Goal: Browse casually: Explore the website without a specific task or goal

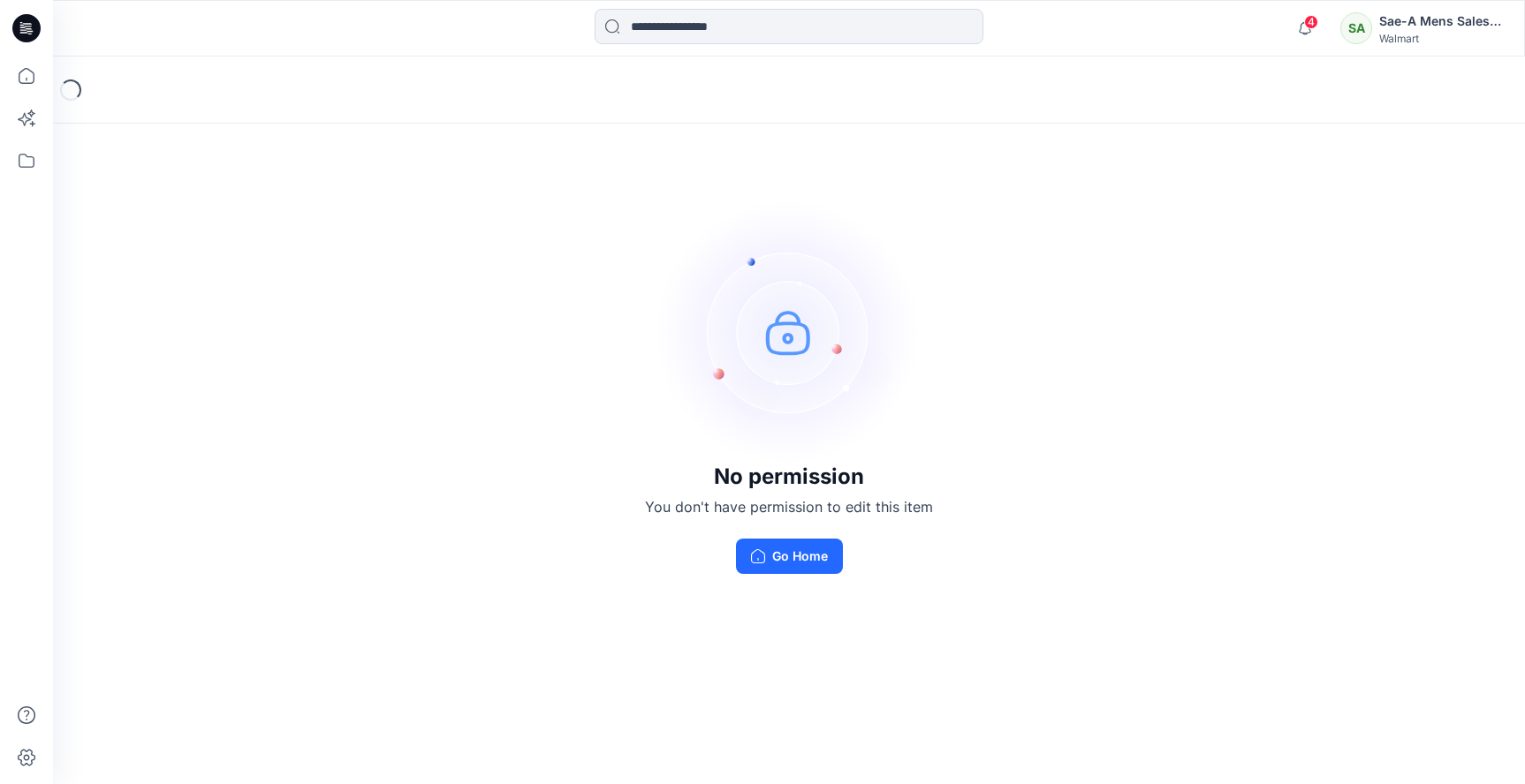
click at [1435, 28] on div "Sae-A Mens Sales Team" at bounding box center [1441, 20] width 124 height 21
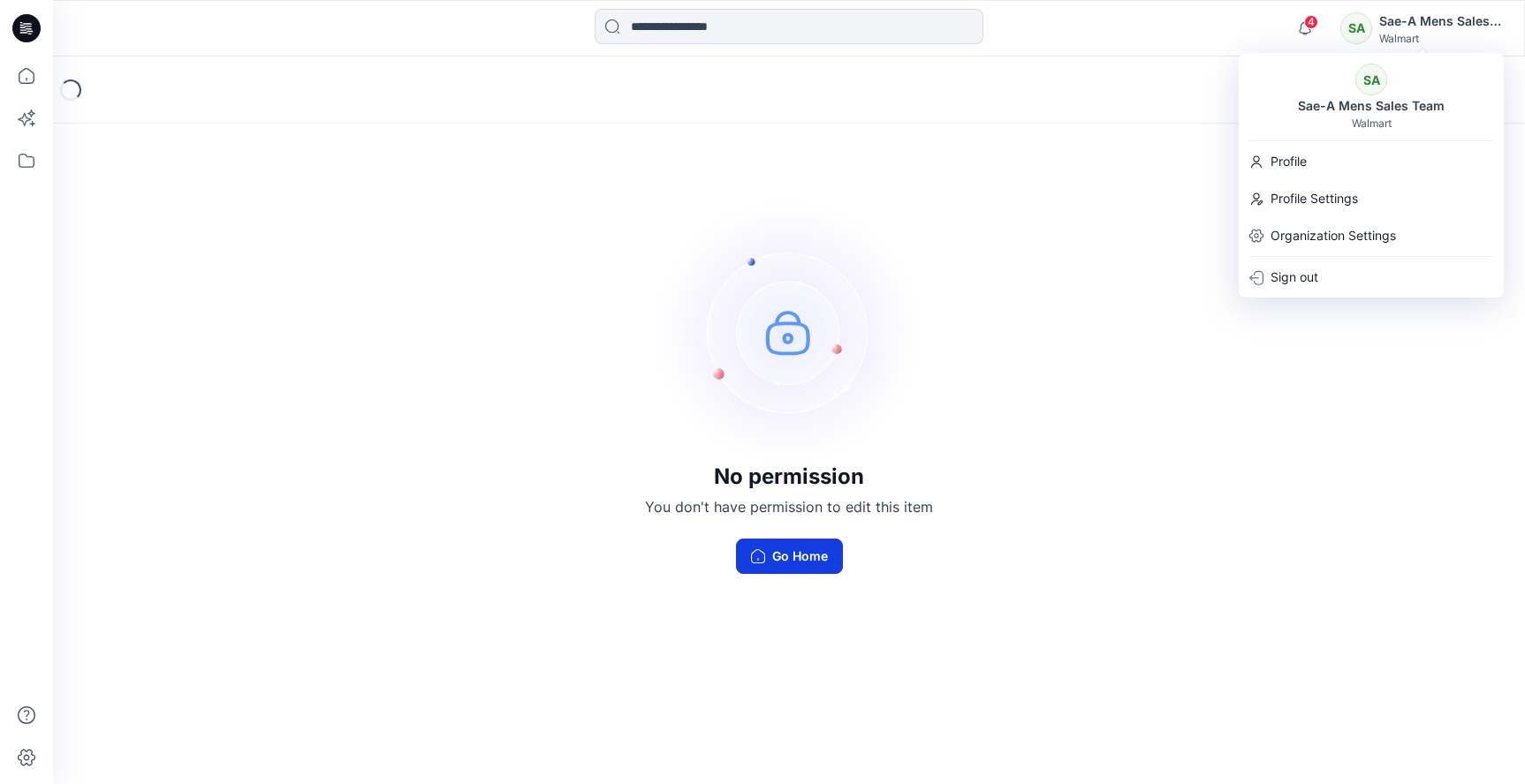
click at [813, 555] on button "Go Home" at bounding box center [790, 556] width 107 height 35
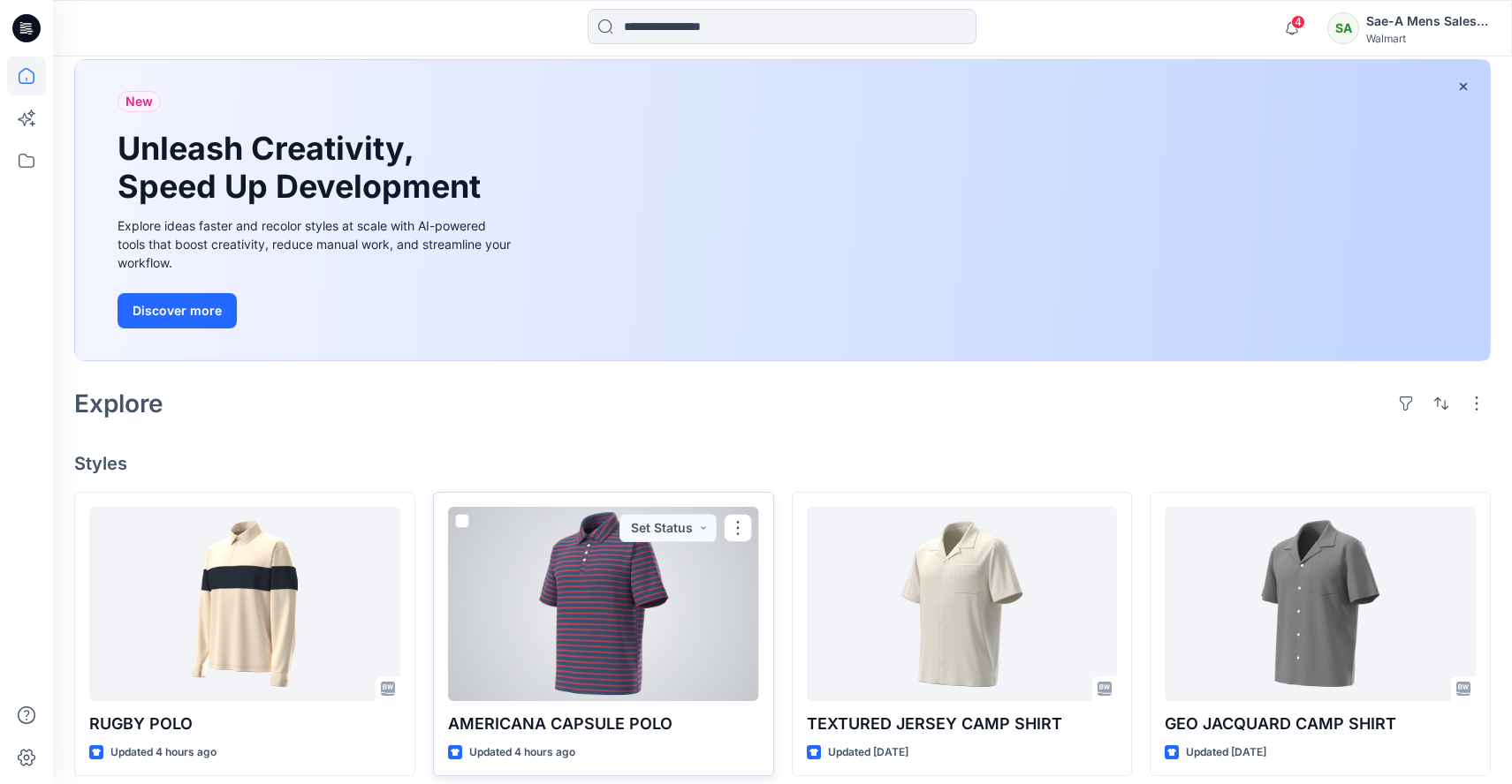
scroll to position [265, 0]
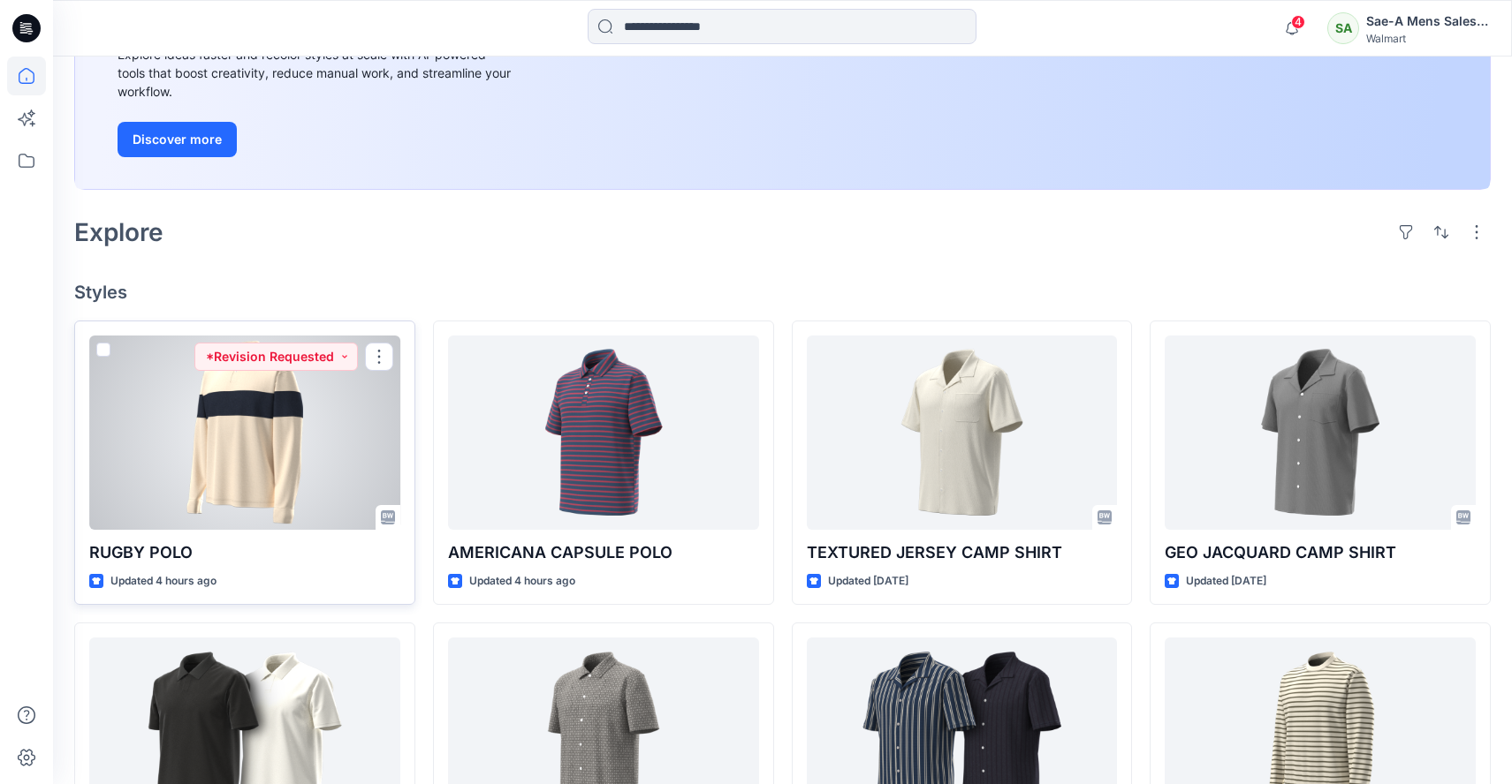
click at [163, 454] on div at bounding box center [244, 433] width 311 height 195
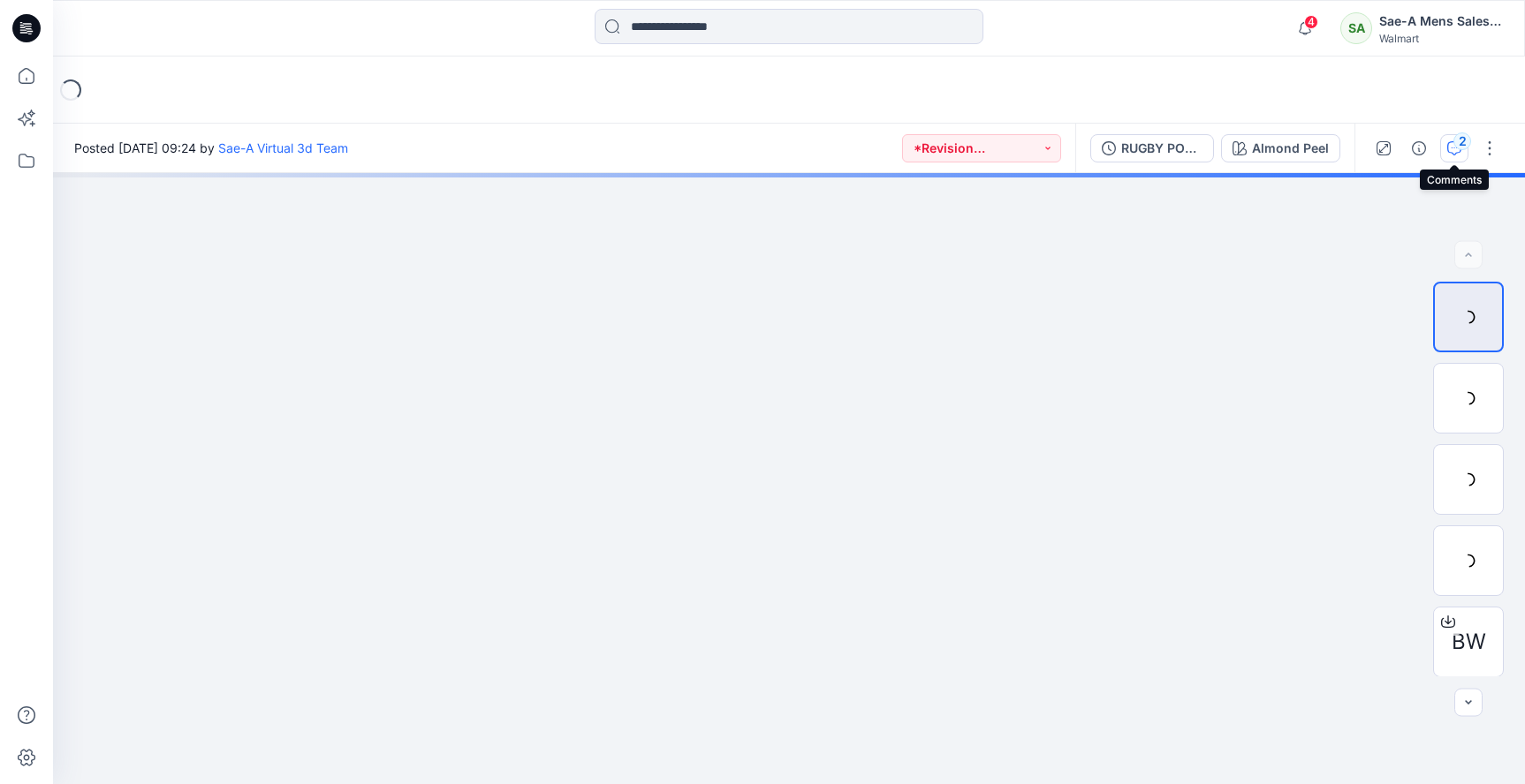
click at [1457, 143] on div "2" at bounding box center [1461, 141] width 18 height 18
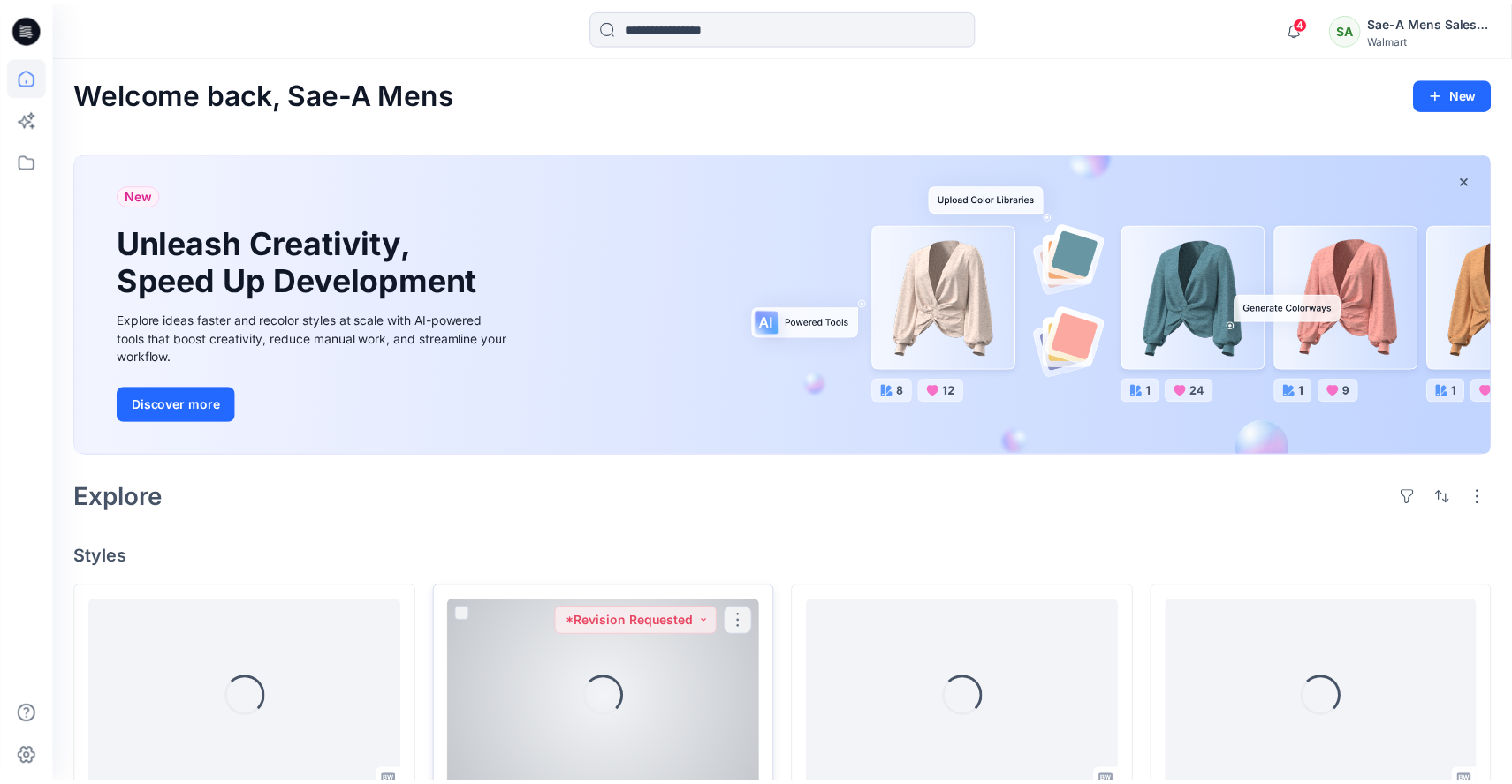
scroll to position [265, 0]
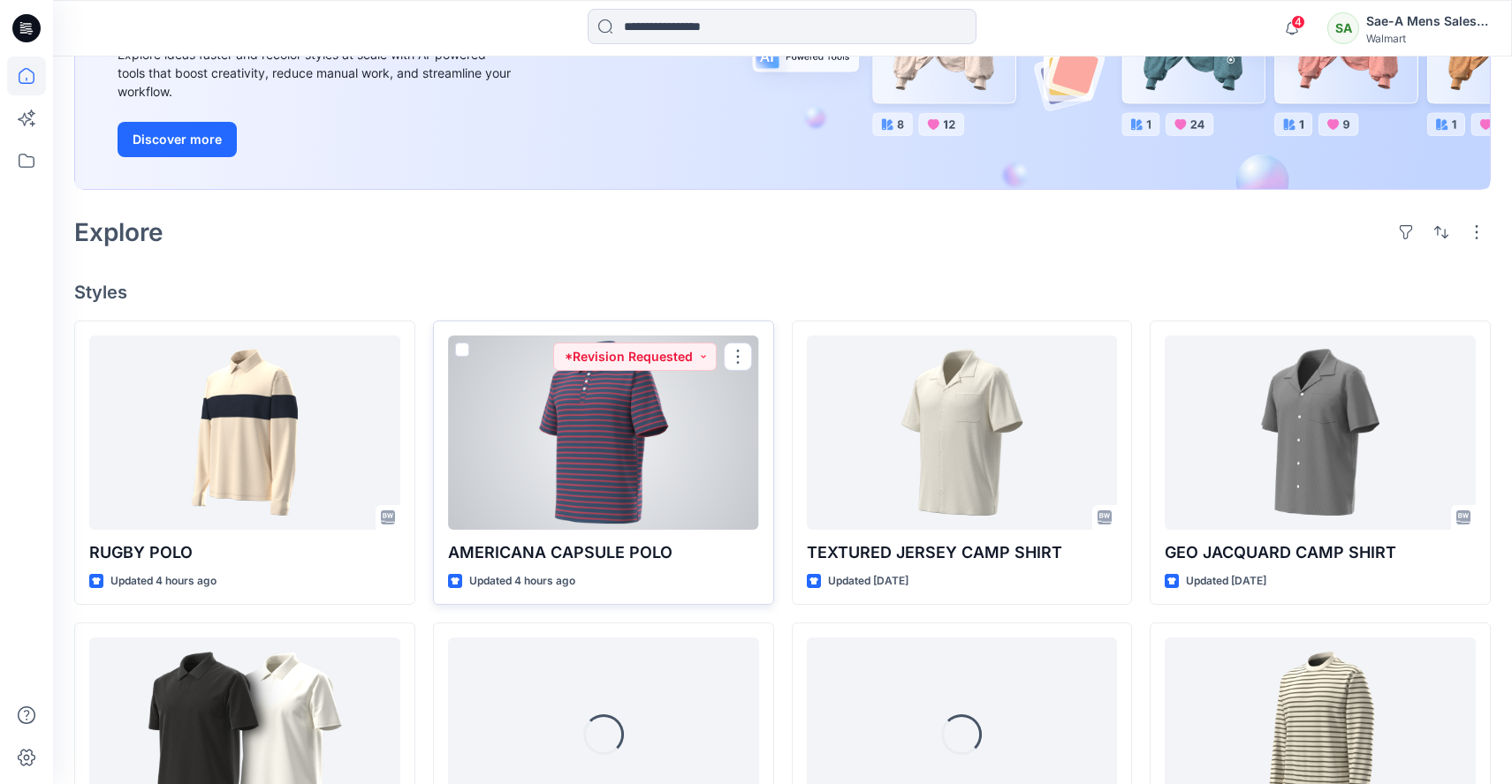
click at [681, 491] on div at bounding box center [603, 433] width 311 height 195
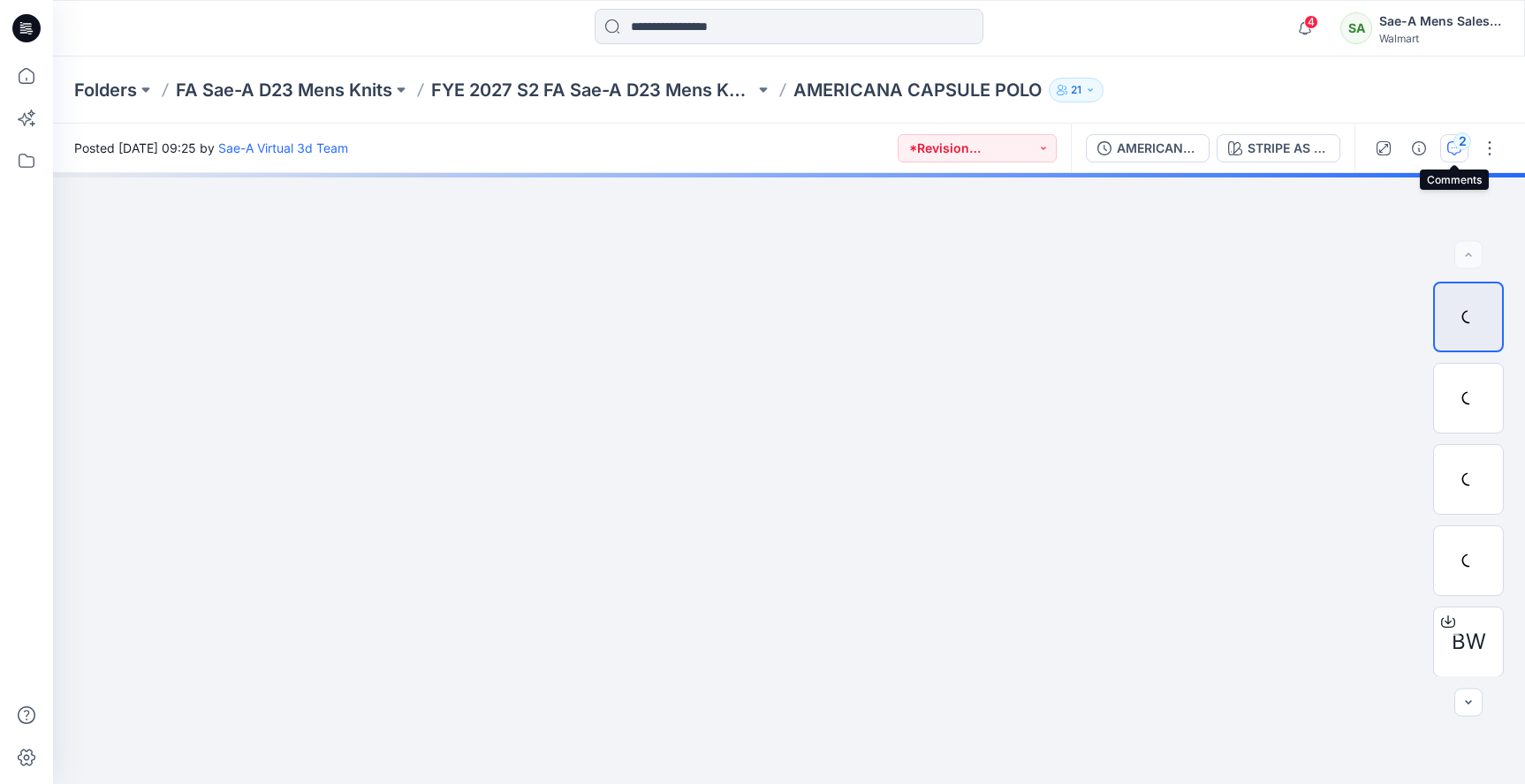
click at [1460, 149] on div "2" at bounding box center [1461, 141] width 18 height 18
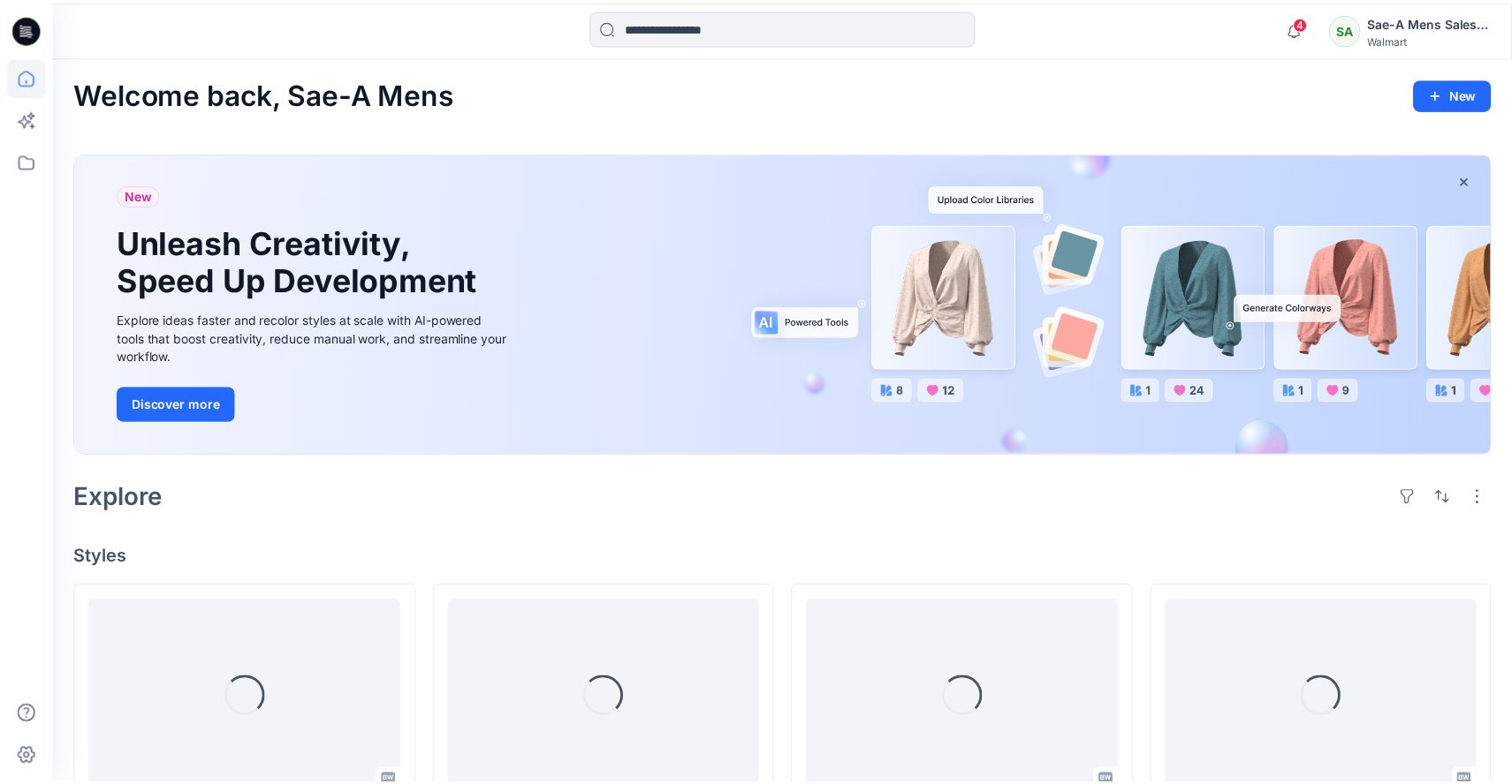
scroll to position [265, 0]
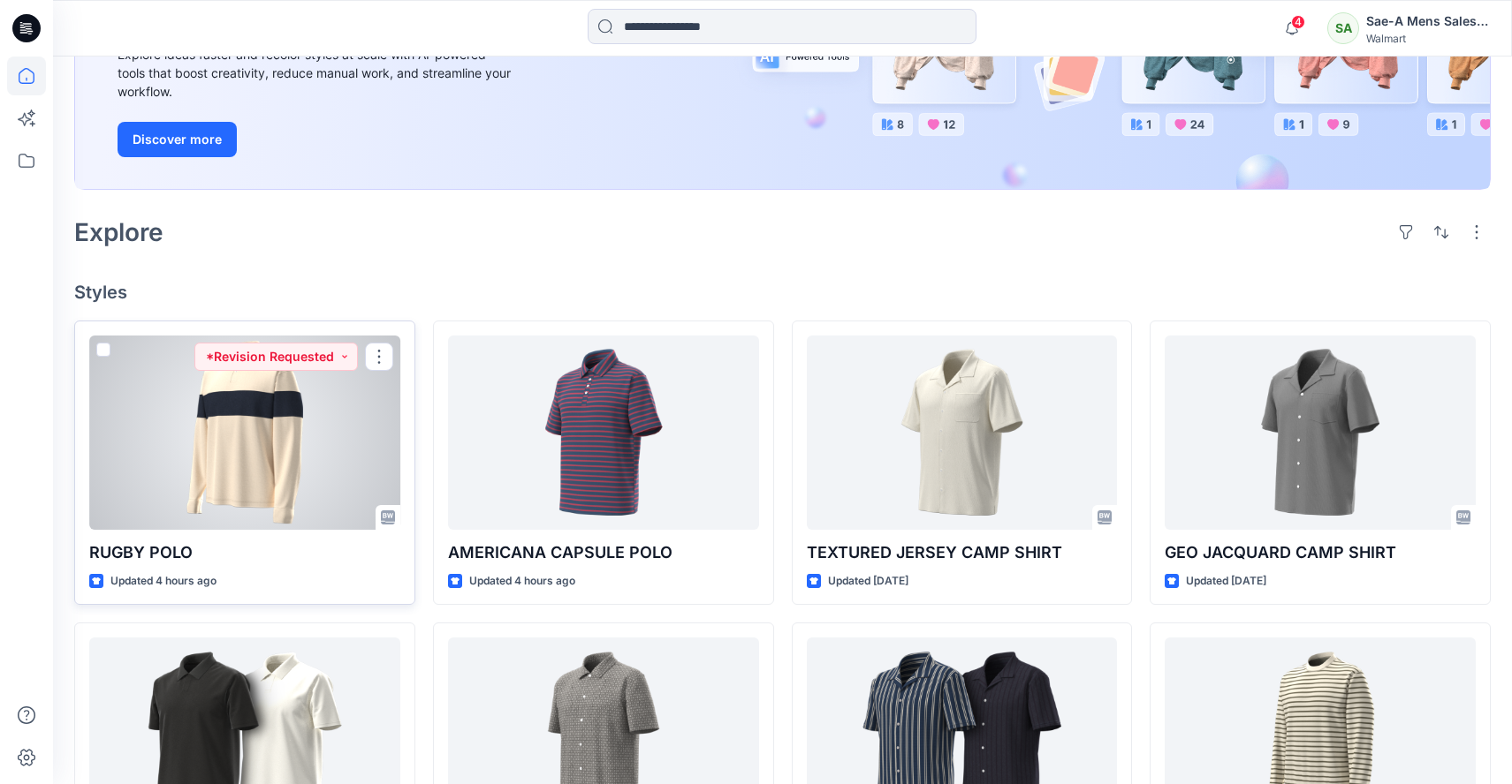
click at [324, 428] on div at bounding box center [244, 433] width 311 height 195
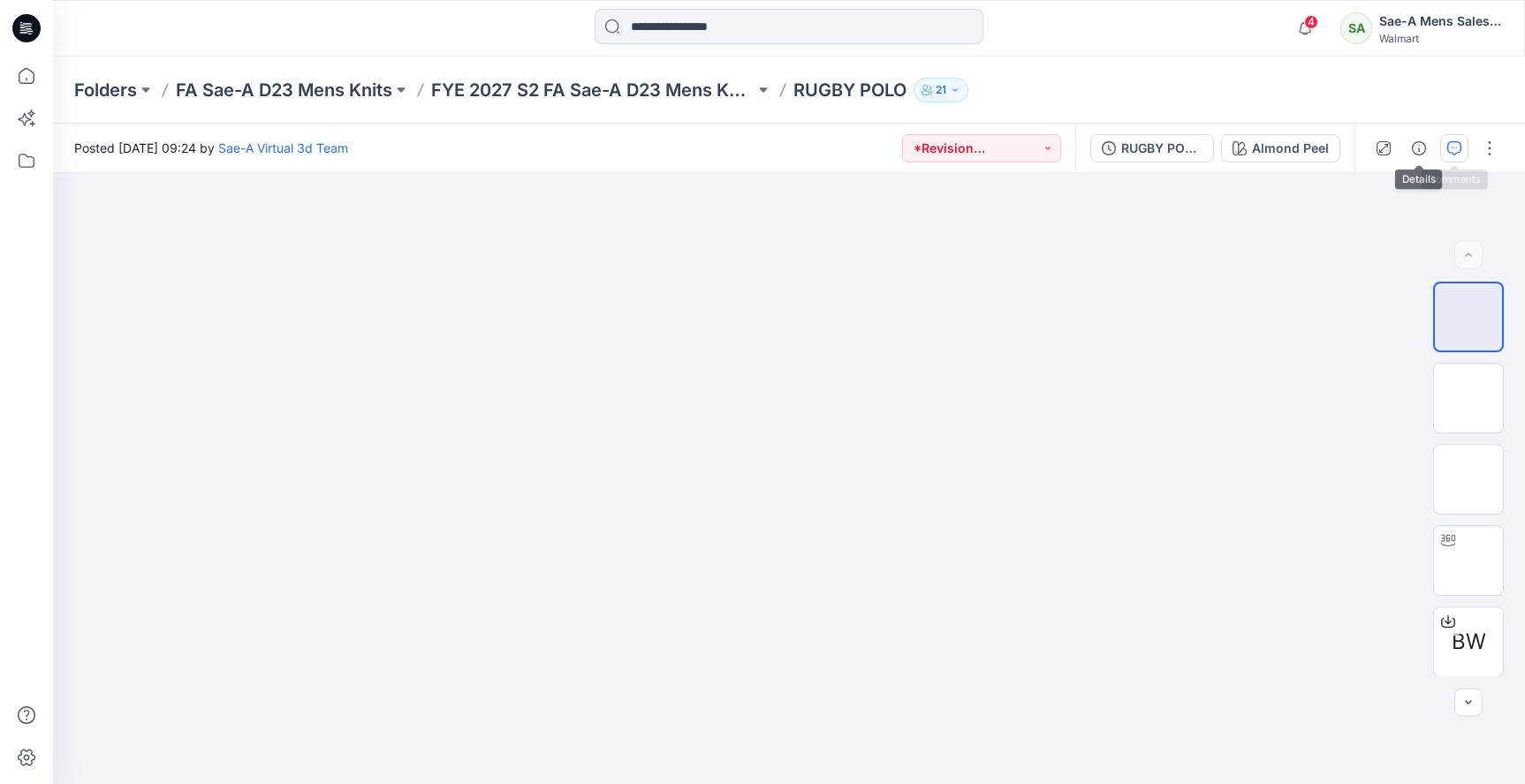
click at [1456, 148] on icon "button" at bounding box center [1454, 148] width 14 height 14
